Goal: Information Seeking & Learning: Check status

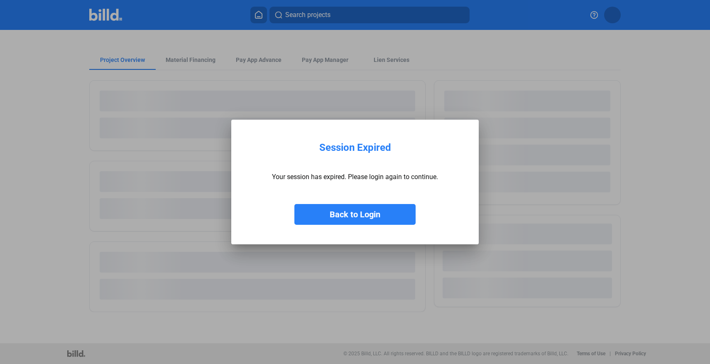
click at [395, 210] on button "Back to Login" at bounding box center [355, 214] width 121 height 21
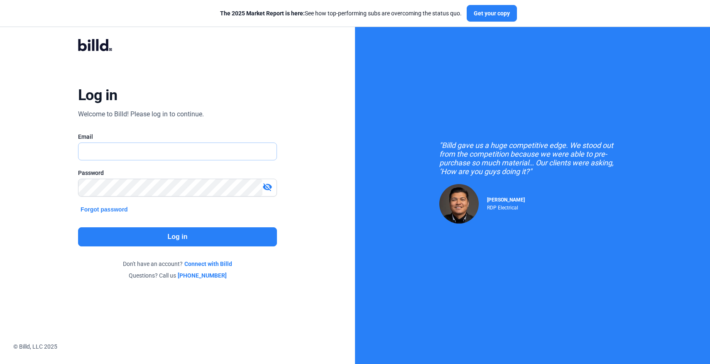
drag, startPoint x: 180, startPoint y: 145, endPoint x: 183, endPoint y: 157, distance: 12.7
click at [180, 145] on input "text" at bounding box center [178, 151] width 198 height 17
type input "[PERSON_NAME][EMAIL_ADDRESS][DOMAIN_NAME]"
click at [176, 242] on button "Log in" at bounding box center [177, 236] width 199 height 19
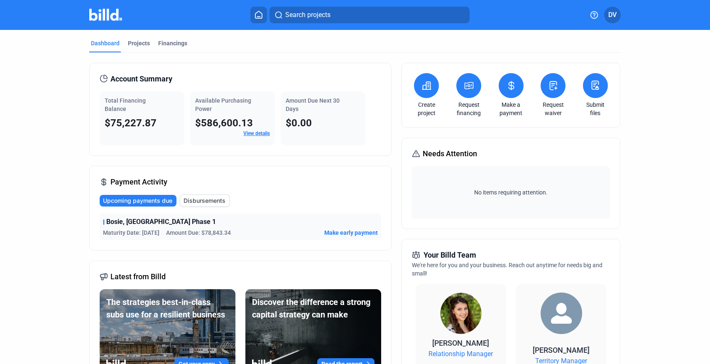
click at [257, 135] on link "View details" at bounding box center [256, 133] width 27 height 6
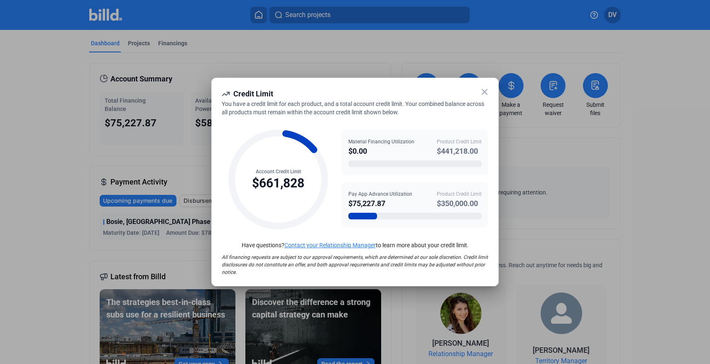
click at [482, 89] on icon at bounding box center [484, 91] width 5 height 5
